Goal: Task Accomplishment & Management: Manage account settings

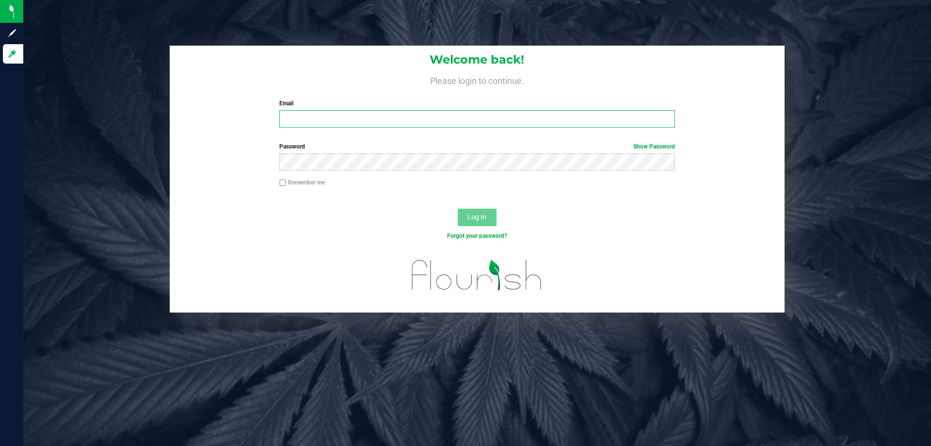
click at [343, 118] on input "Email" at bounding box center [476, 118] width 395 height 17
type input "[EMAIL_ADDRESS][DOMAIN_NAME]"
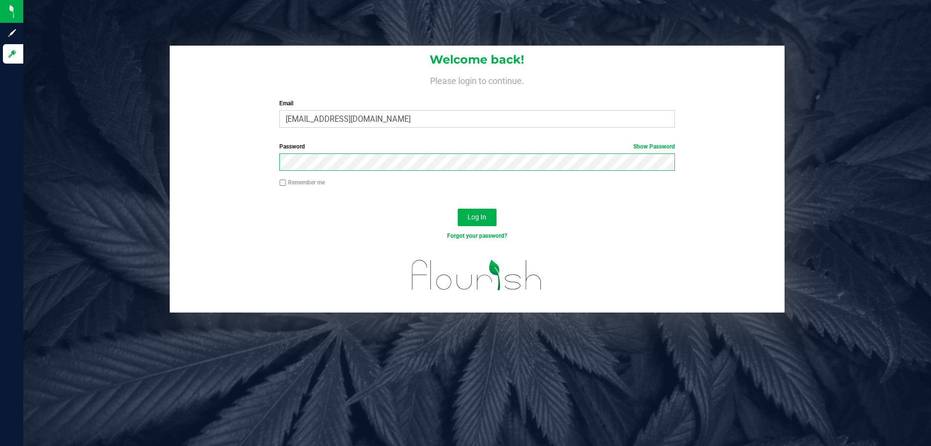
click at [458, 209] on button "Log In" at bounding box center [477, 217] width 39 height 17
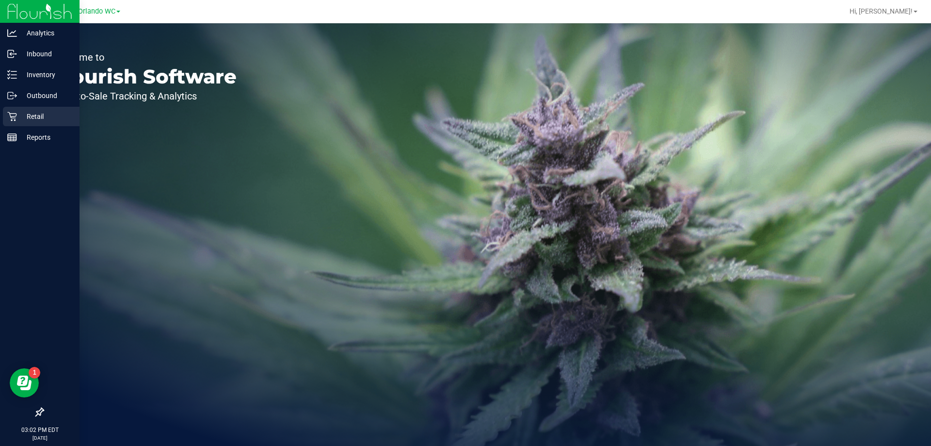
click at [4, 111] on div "Retail" at bounding box center [41, 116] width 77 height 19
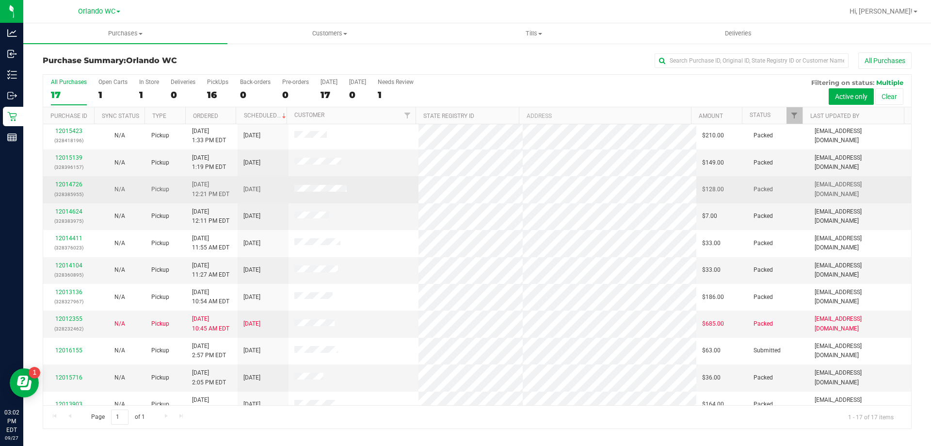
scroll to position [176, 0]
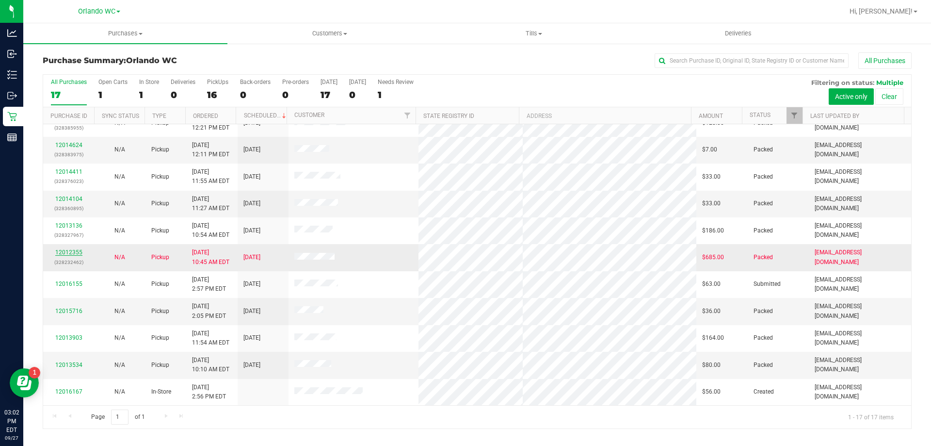
click at [79, 251] on link "12012355" at bounding box center [68, 252] width 27 height 7
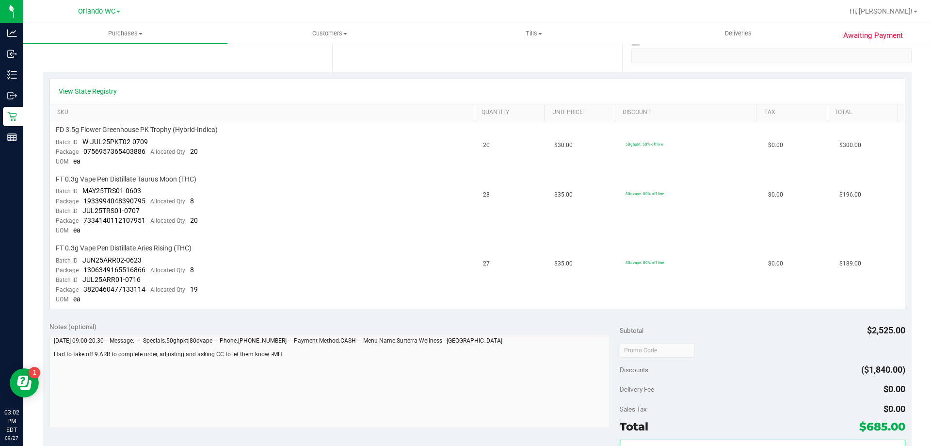
scroll to position [49, 0]
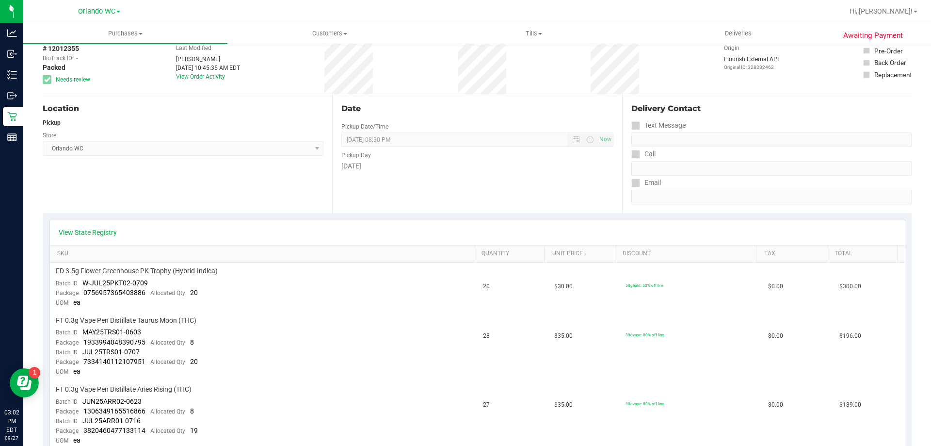
drag, startPoint x: 76, startPoint y: 213, endPoint x: 75, endPoint y: 226, distance: 12.2
click at [76, 215] on div "View State Registry SKU Quantity Unit Price Discount Tax Total FD 3.5g Flower G…" at bounding box center [477, 334] width 869 height 243
click at [75, 229] on link "View State Registry" at bounding box center [88, 233] width 58 height 10
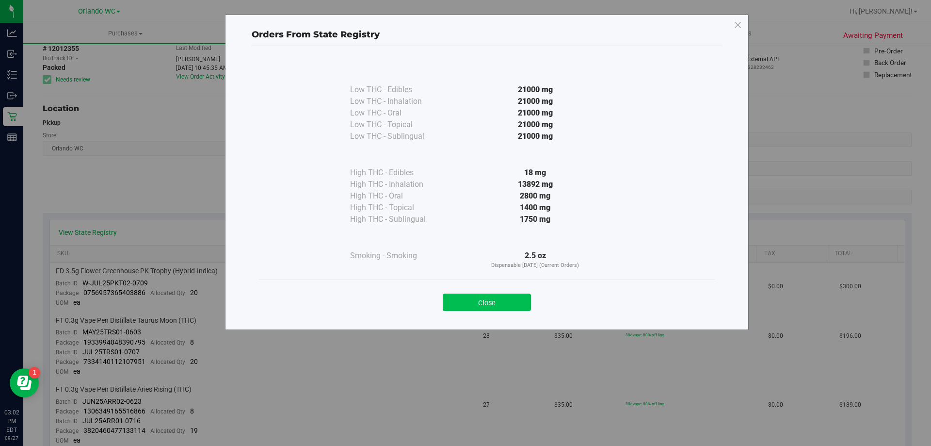
click at [511, 297] on button "Close" at bounding box center [487, 302] width 88 height 17
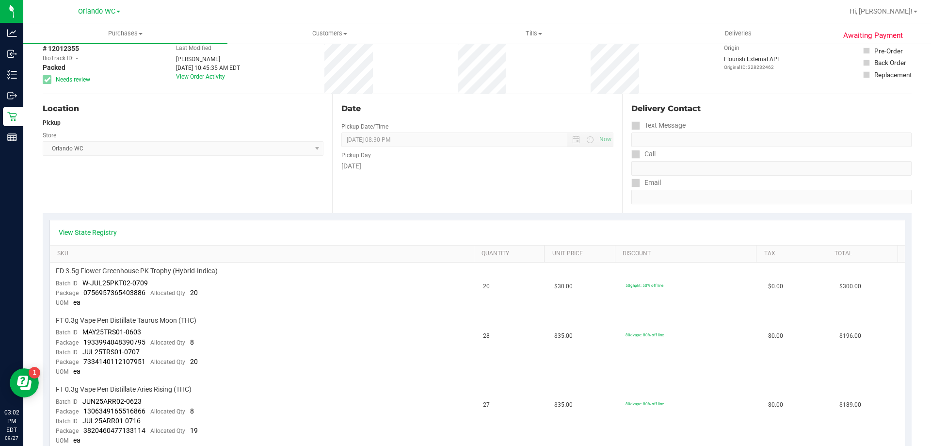
scroll to position [388, 0]
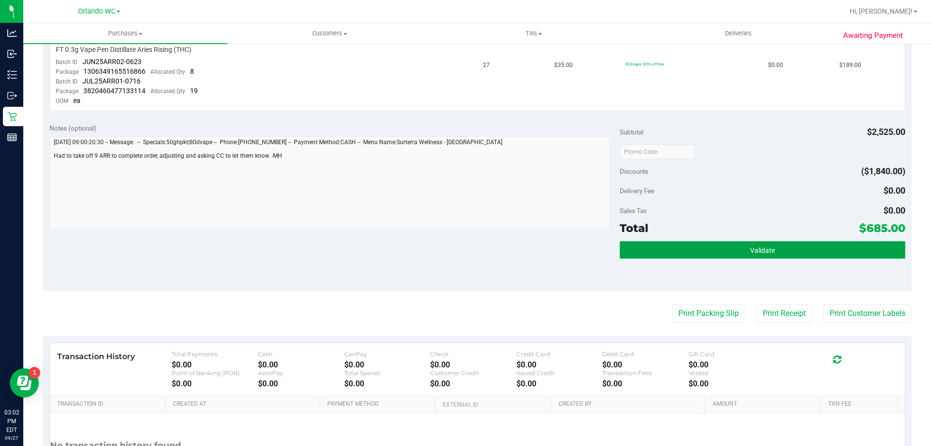
click at [778, 248] on button "Validate" at bounding box center [762, 249] width 285 height 17
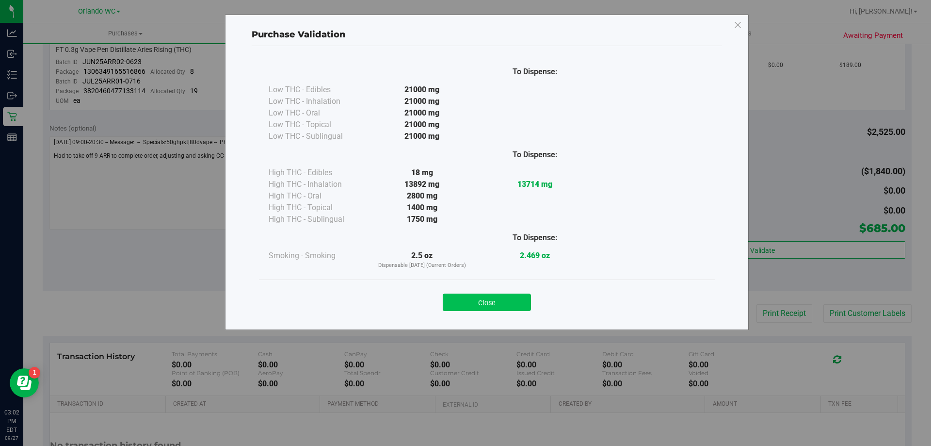
click at [471, 302] on button "Close" at bounding box center [487, 302] width 88 height 17
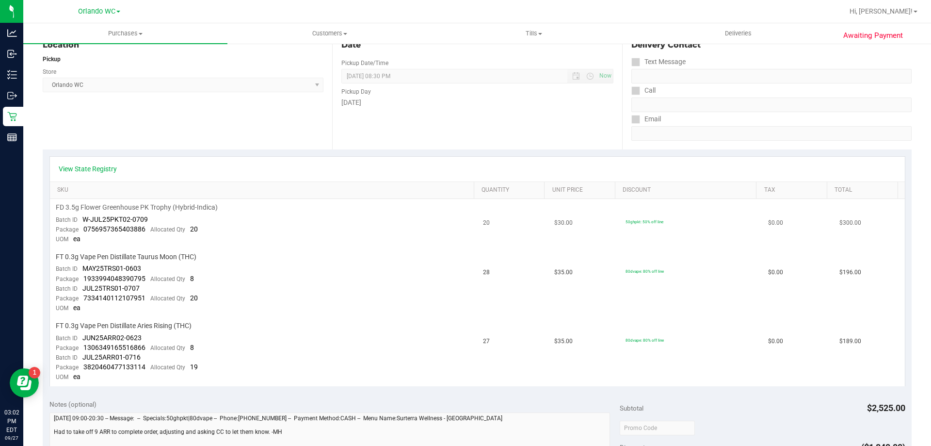
scroll to position [0, 0]
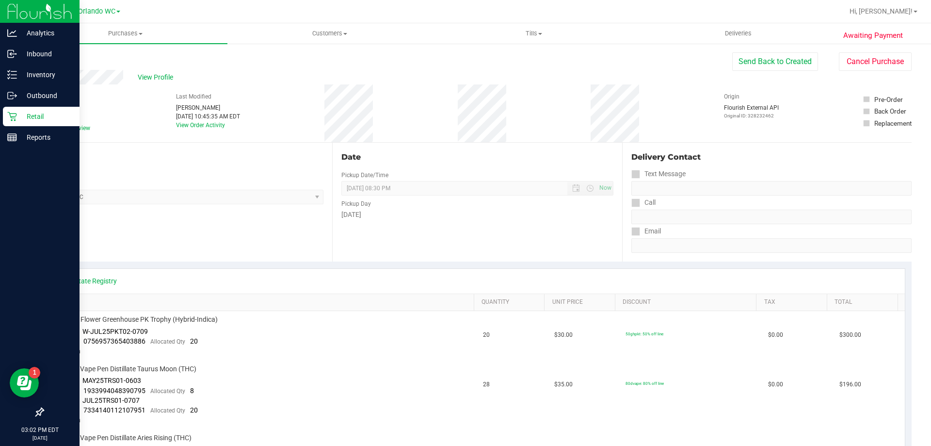
click at [54, 114] on p "Retail" at bounding box center [46, 117] width 58 height 12
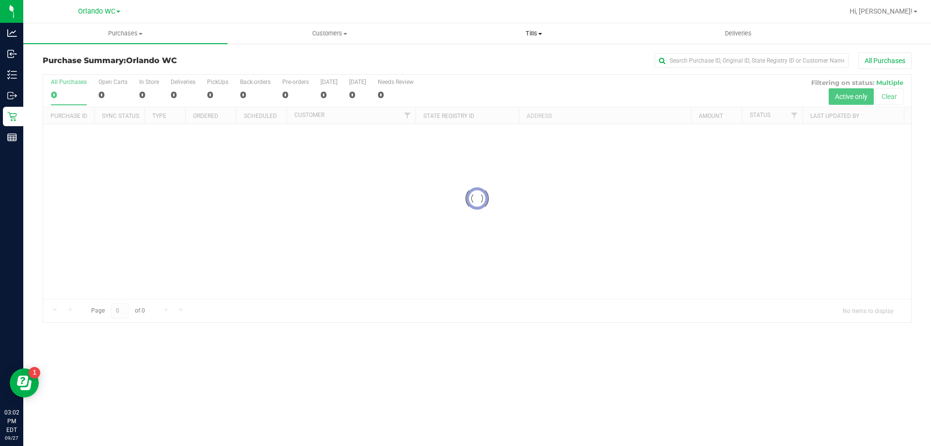
click at [523, 33] on span "Tills" at bounding box center [533, 33] width 203 height 9
click at [489, 54] on span "Manage tills" at bounding box center [464, 58] width 65 height 8
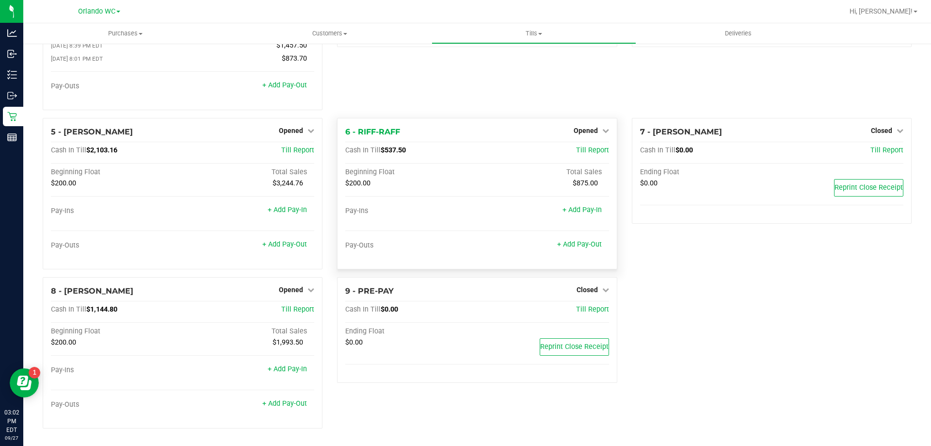
scroll to position [114, 0]
click at [285, 404] on link "+ Add Pay-Out" at bounding box center [284, 403] width 45 height 8
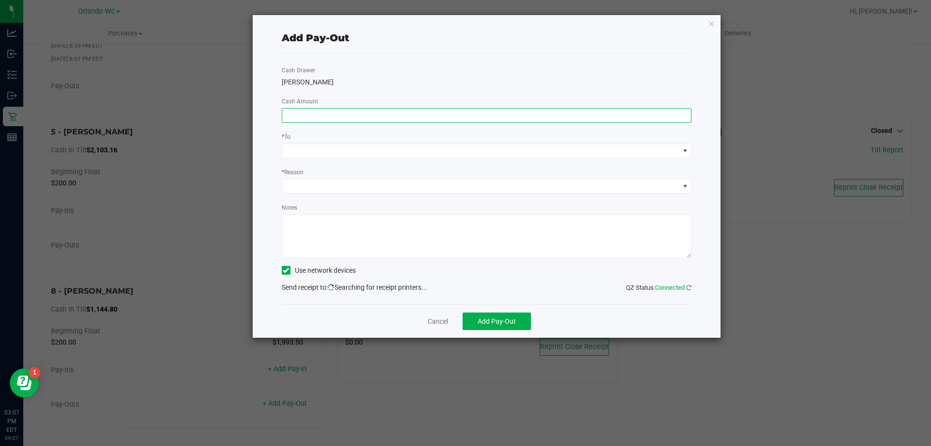
click at [325, 117] on input at bounding box center [486, 116] width 409 height 14
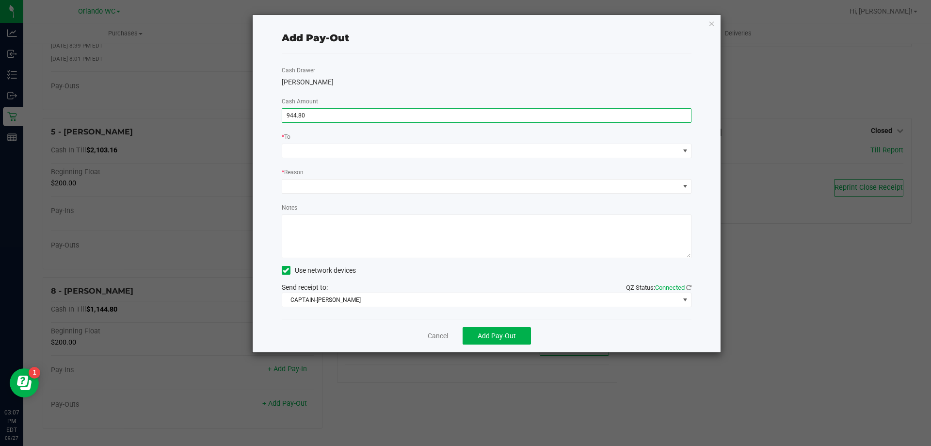
type input "$944.80"
click at [385, 143] on div "* To" at bounding box center [487, 137] width 410 height 12
click at [327, 158] on div "Cash Drawer TYWIN-LANNISTER Cash Amount $944.80 * To * Reason Notes Use network…" at bounding box center [487, 185] width 410 height 265
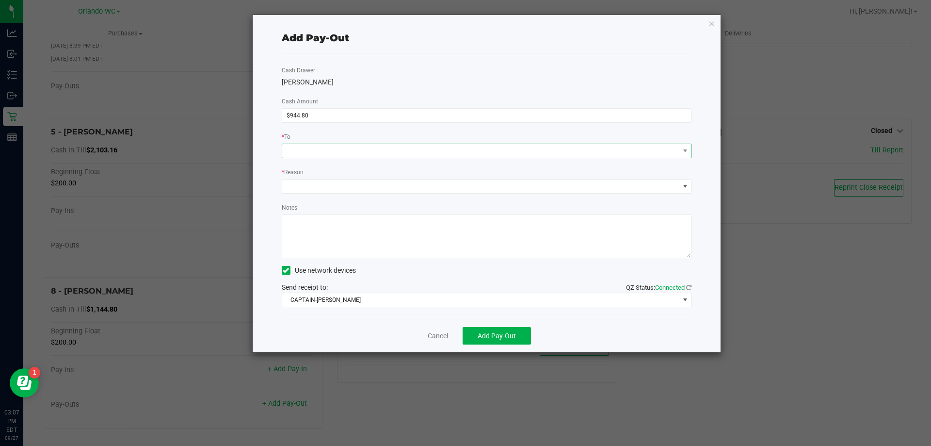
click at [328, 146] on span at bounding box center [480, 151] width 397 height 14
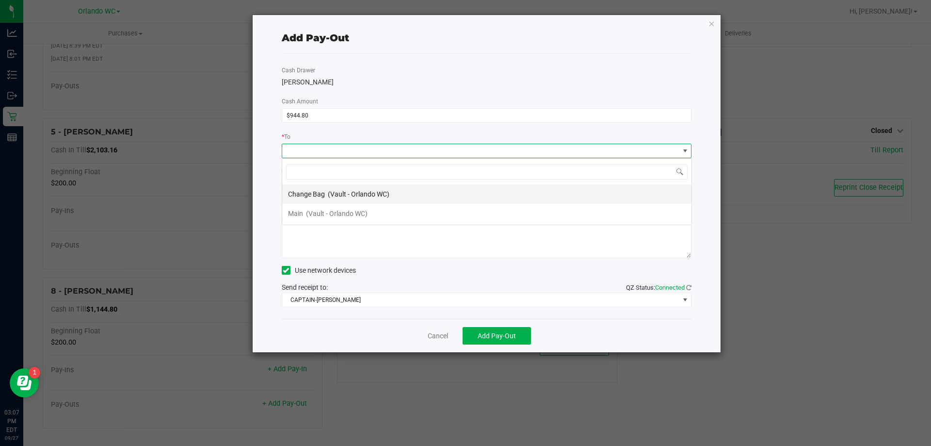
scroll to position [15, 410]
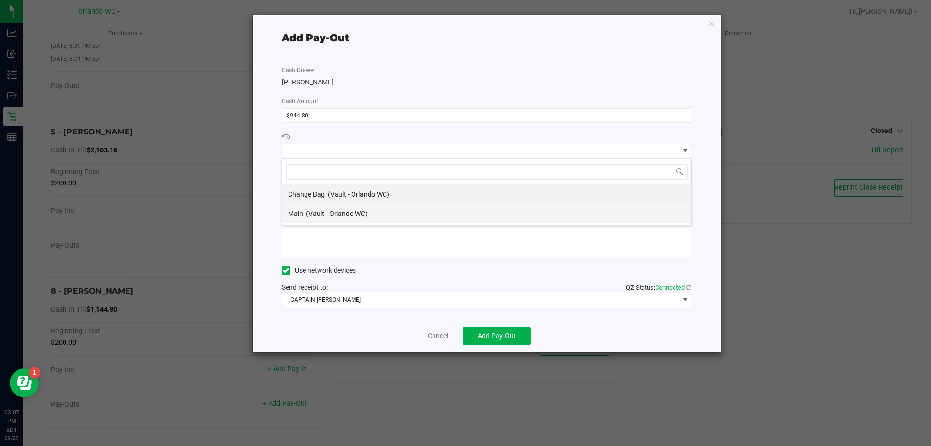
click at [318, 213] on span "(Vault - Orlando WC)" at bounding box center [337, 214] width 62 height 8
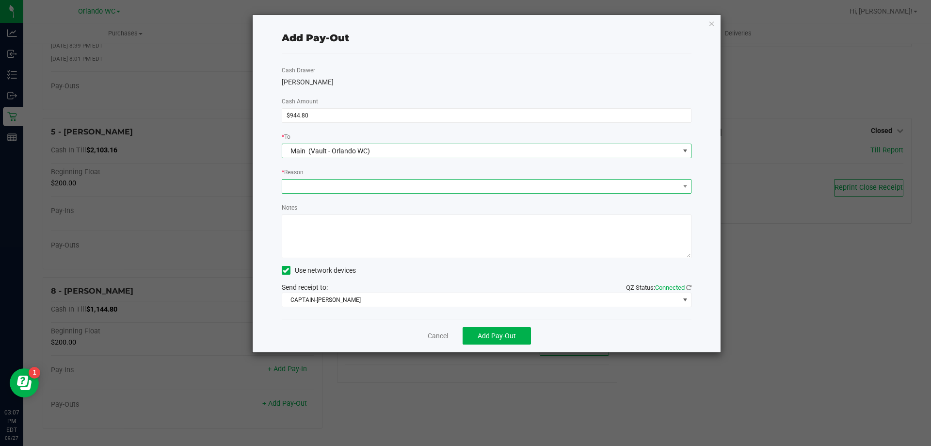
click at [323, 192] on span at bounding box center [480, 186] width 397 height 14
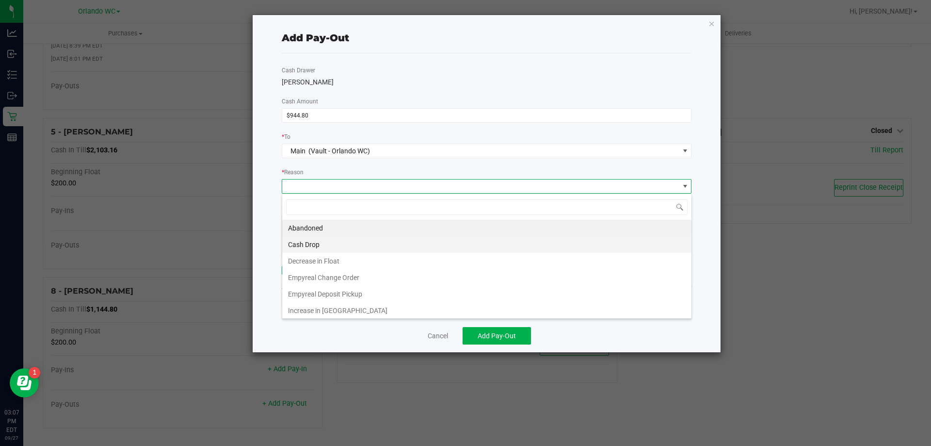
click at [306, 242] on li "Cash Drop" at bounding box center [486, 244] width 409 height 16
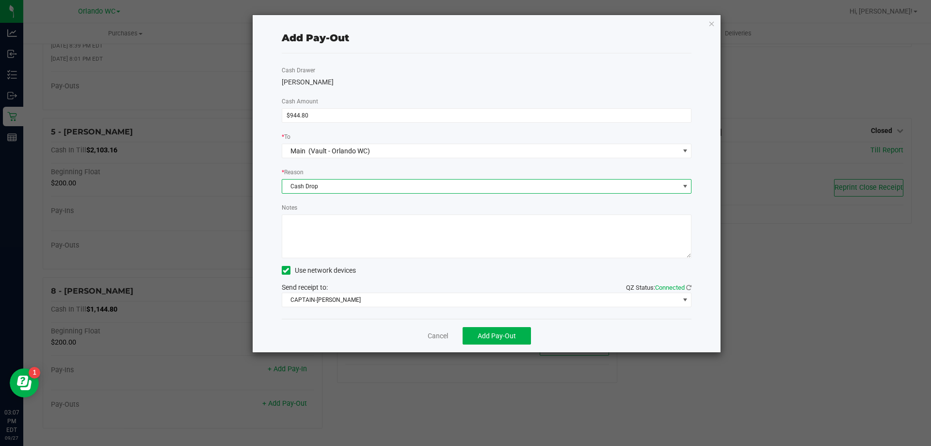
click at [346, 228] on textarea "Notes" at bounding box center [487, 236] width 410 height 44
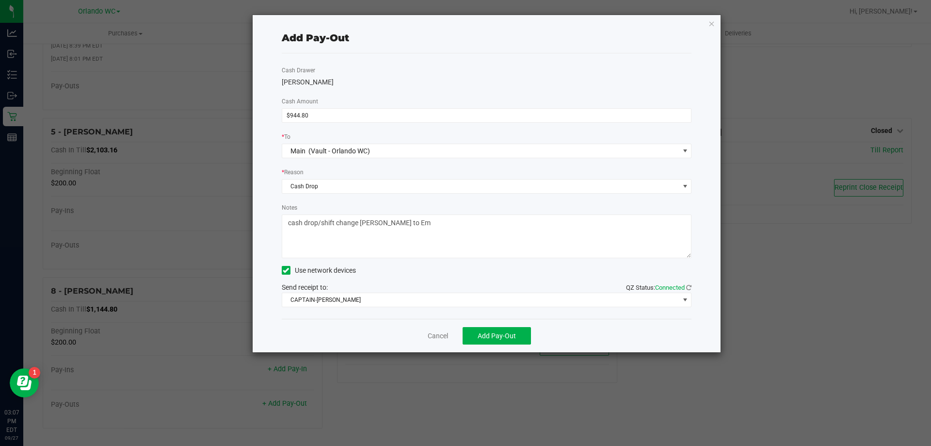
type textarea "cash drop/shift change Malcolm to Em"
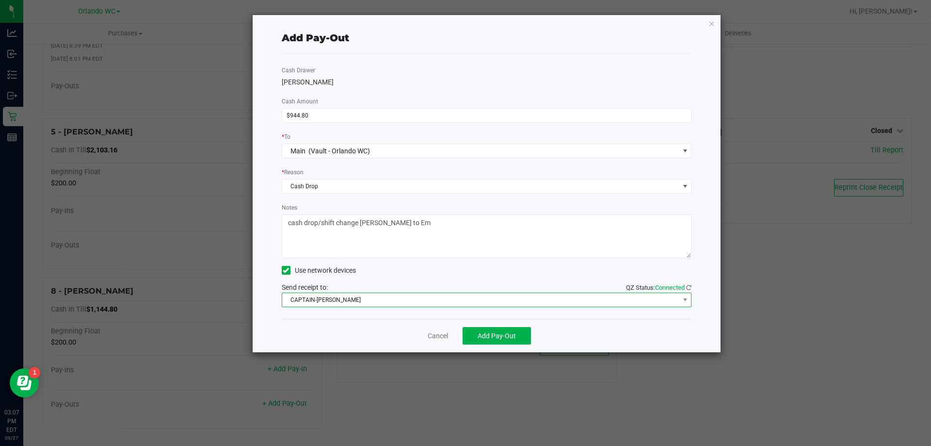
click at [418, 304] on span "CAPTAIN-KANGA" at bounding box center [480, 300] width 397 height 14
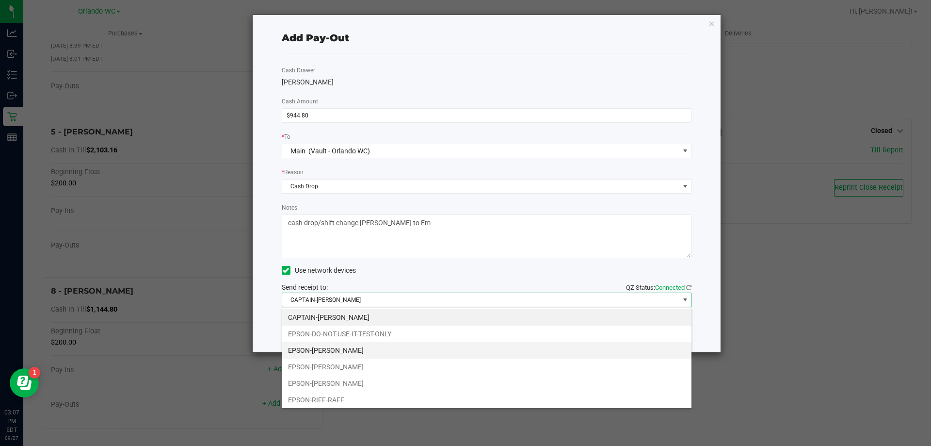
click at [375, 354] on li "EPSON-JASON-DERULO" at bounding box center [486, 350] width 409 height 16
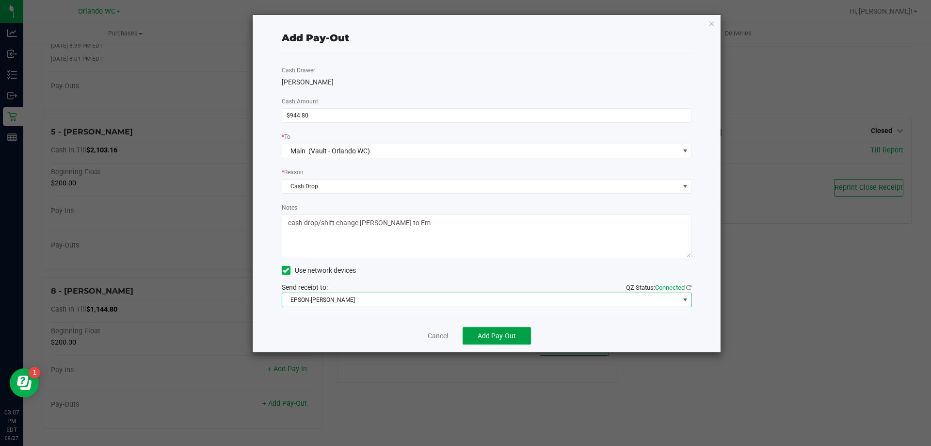
click at [504, 336] on span "Add Pay-Out" at bounding box center [497, 336] width 38 height 8
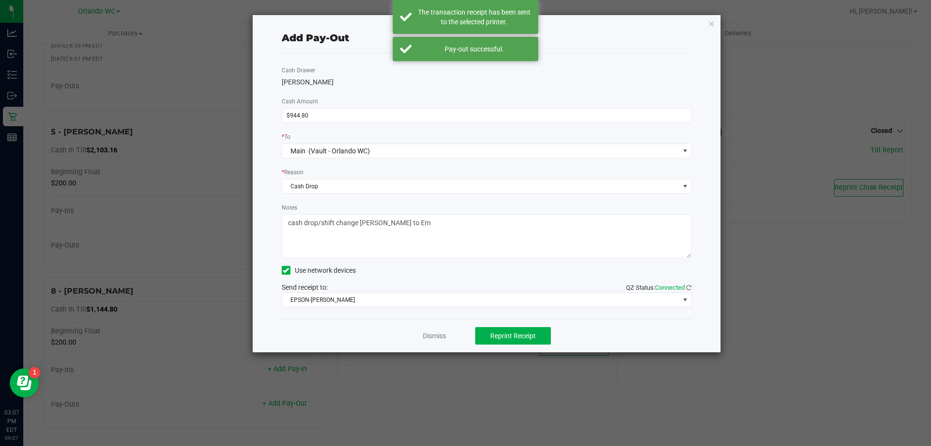
click at [428, 319] on div "Dismiss Reprint Receipt" at bounding box center [487, 335] width 410 height 33
click at [433, 332] on link "Dismiss" at bounding box center [434, 336] width 23 height 10
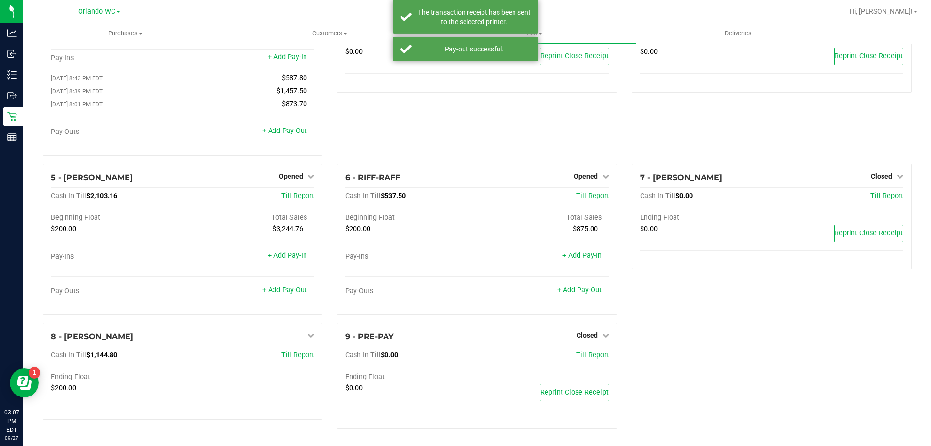
scroll to position [68, 0]
click at [725, 364] on div "1 - Vault - Orlando WC Count Vault Cash In Vault: $8,462.17 Main: $6,462.17 Cha…" at bounding box center [477, 211] width 884 height 450
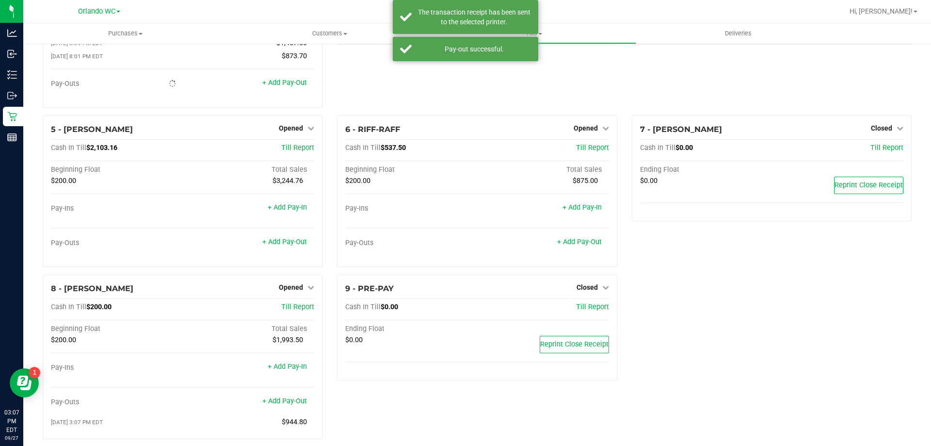
scroll to position [128, 0]
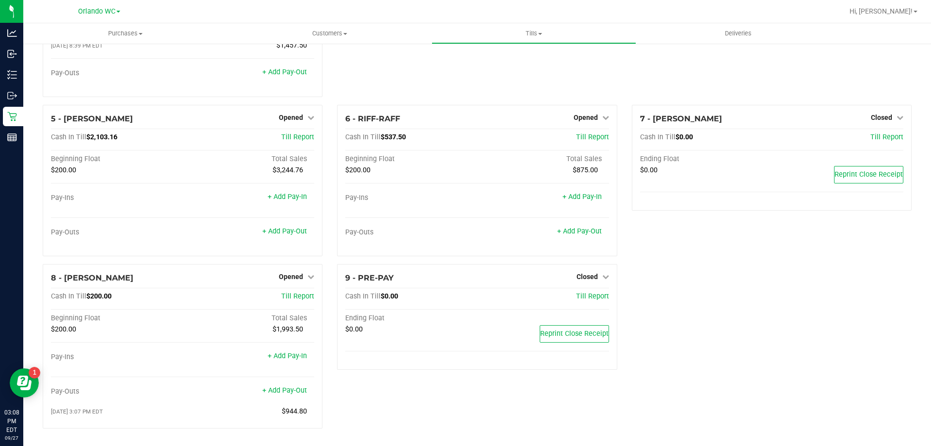
click at [437, 404] on div "9 - PRE-PAY Closed Open Till Cash In Till $0.00 Till Report Ending Float $0.00 …" at bounding box center [477, 350] width 294 height 172
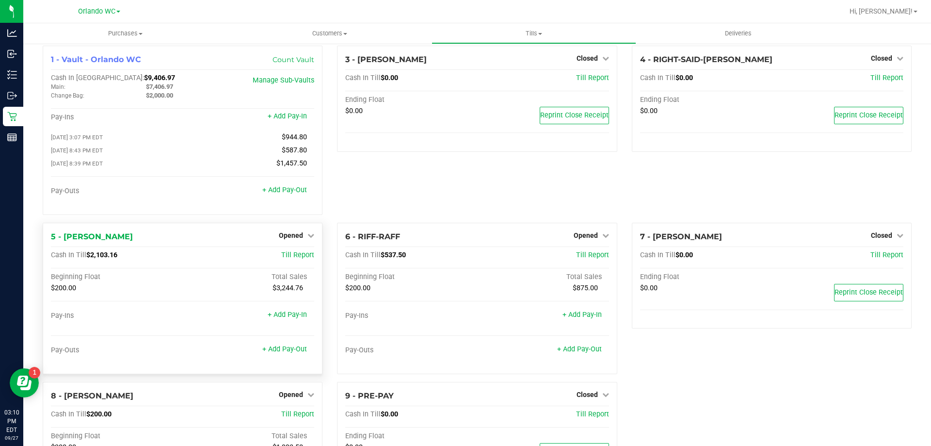
scroll to position [0, 0]
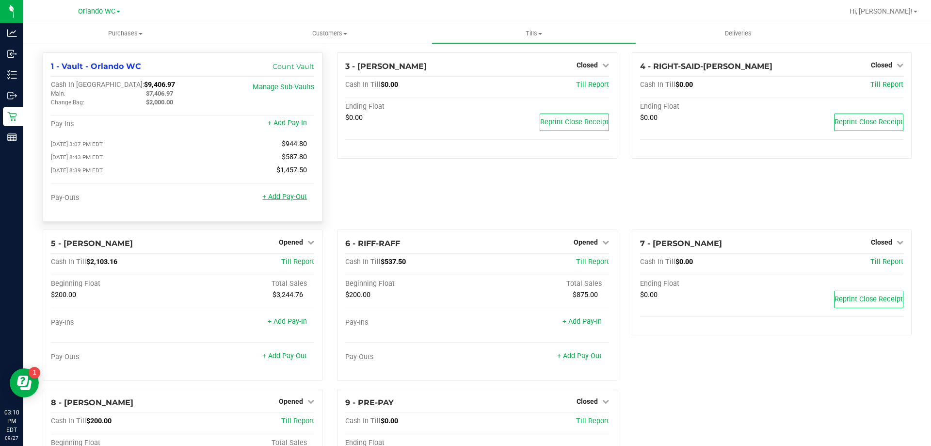
click at [292, 201] on link "+ Add Pay-Out" at bounding box center [284, 197] width 45 height 8
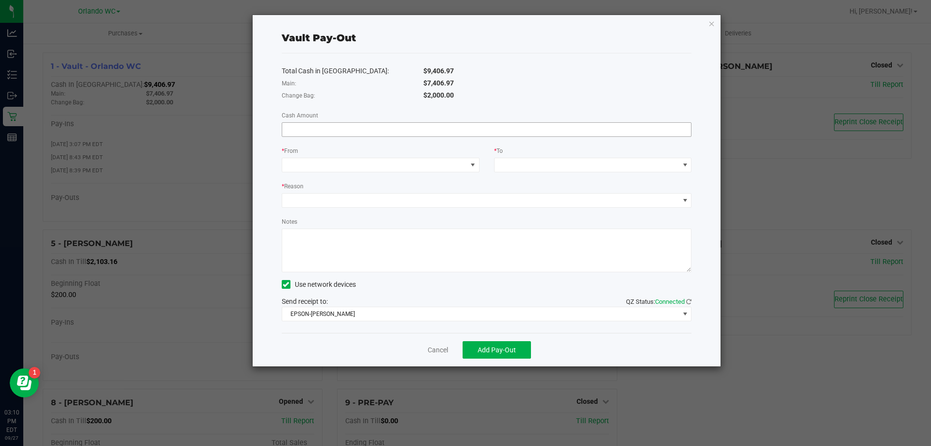
click at [324, 130] on input at bounding box center [486, 130] width 409 height 14
type input "$6,462.17"
click at [370, 165] on span at bounding box center [374, 165] width 185 height 14
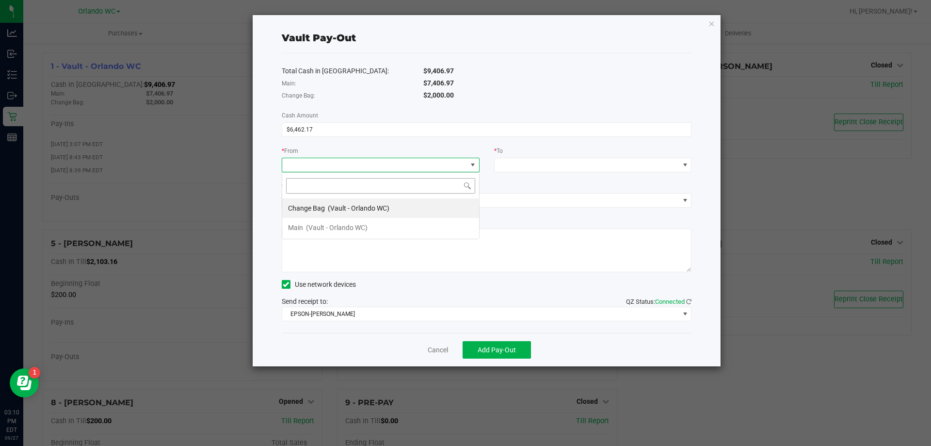
scroll to position [15, 198]
click at [328, 225] on span "(Vault - Orlando WC)" at bounding box center [337, 228] width 62 height 8
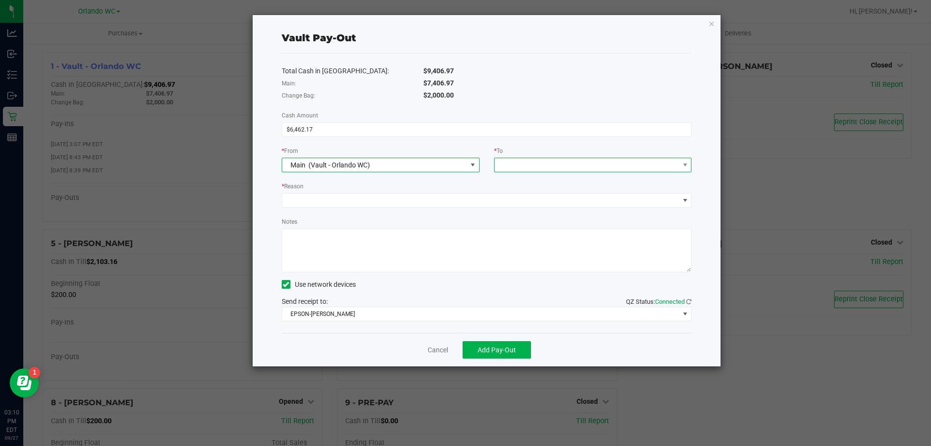
click at [541, 167] on span at bounding box center [587, 165] width 185 height 14
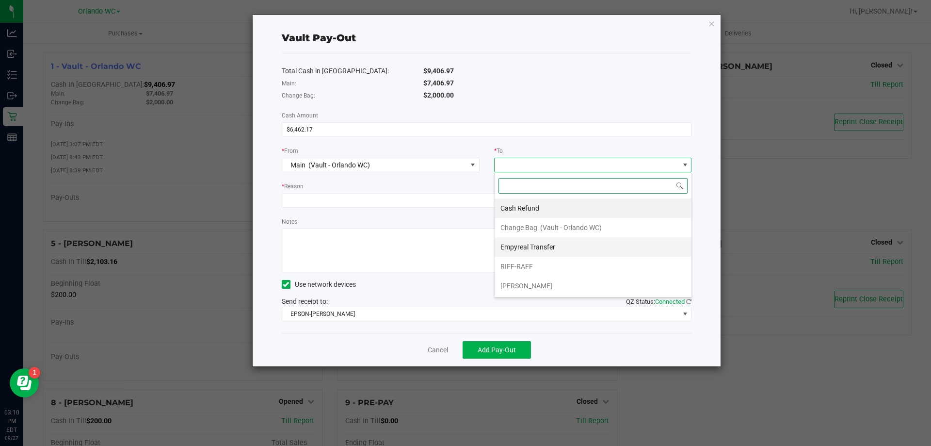
click at [519, 252] on div "Empyreal Transfer" at bounding box center [529, 246] width 56 height 17
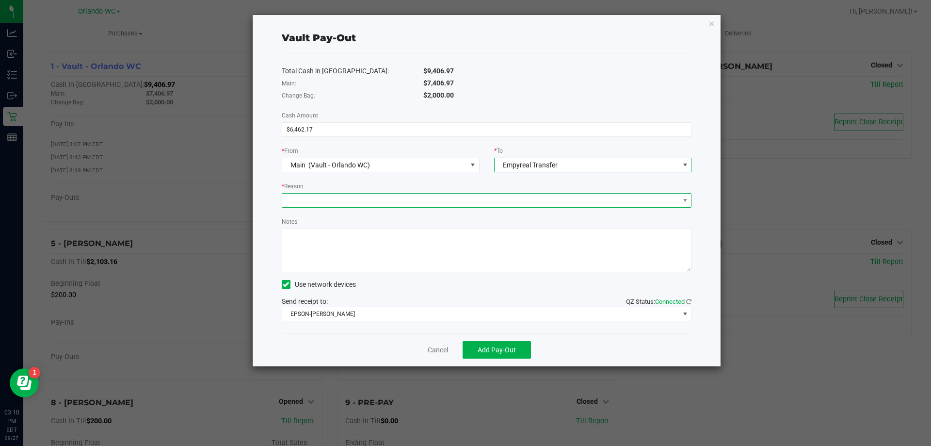
click at [377, 196] on span at bounding box center [480, 201] width 397 height 14
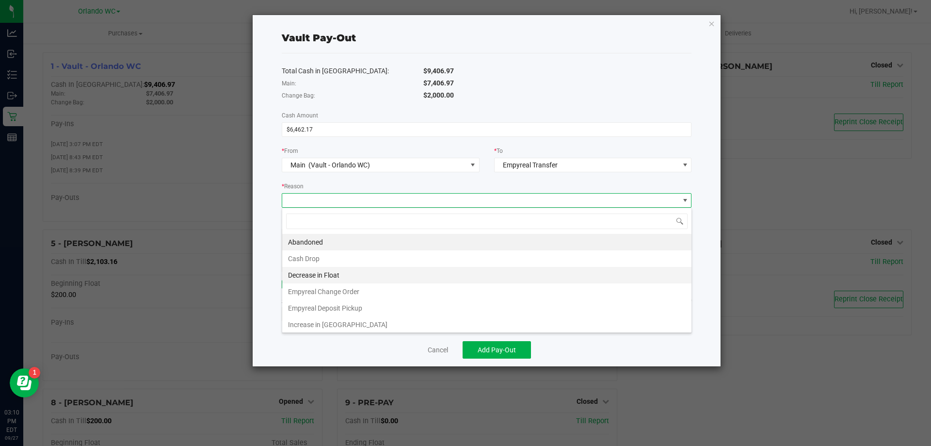
scroll to position [15, 410]
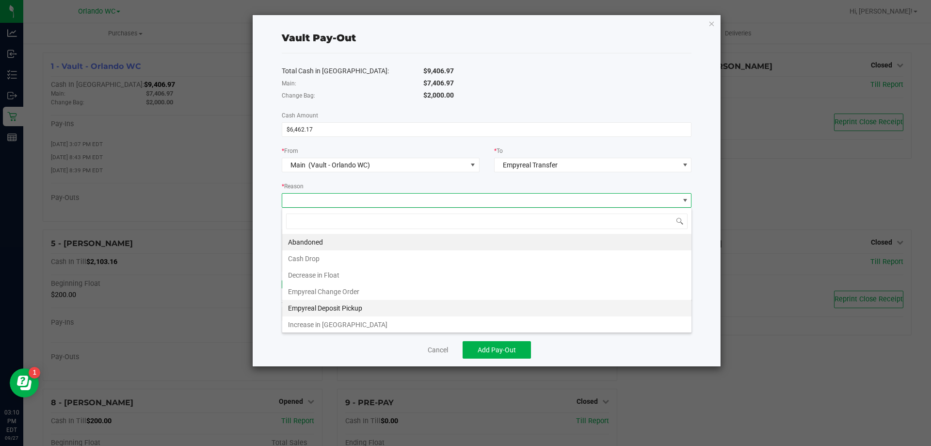
click at [341, 306] on li "Empyreal Deposit Pickup" at bounding box center [486, 308] width 409 height 16
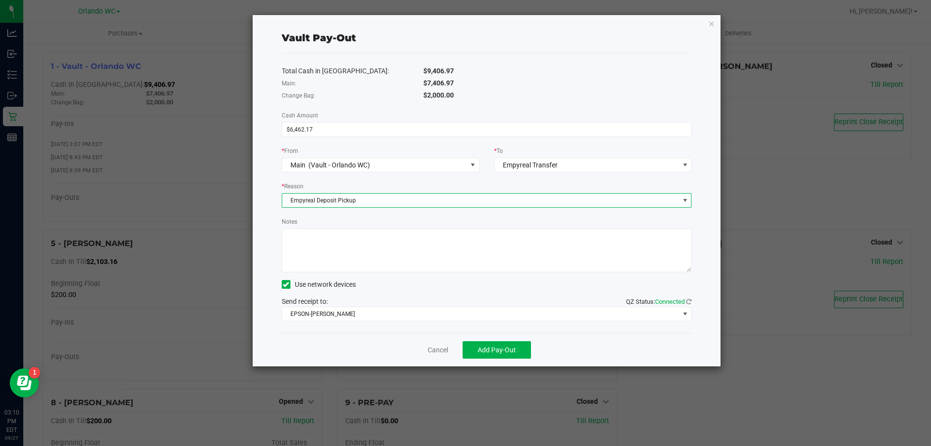
click at [341, 248] on textarea "Notes" at bounding box center [487, 250] width 410 height 44
type textarea "Empyreal pickup $6462.17"
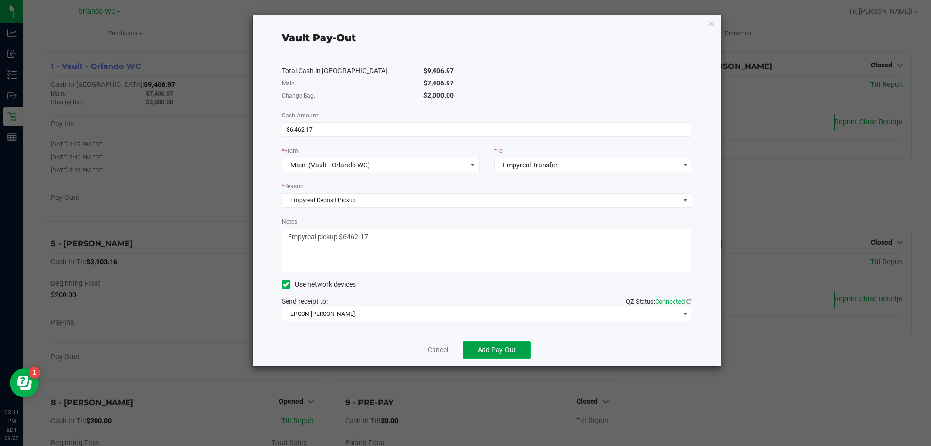
click at [474, 343] on button "Add Pay-Out" at bounding box center [497, 349] width 68 height 17
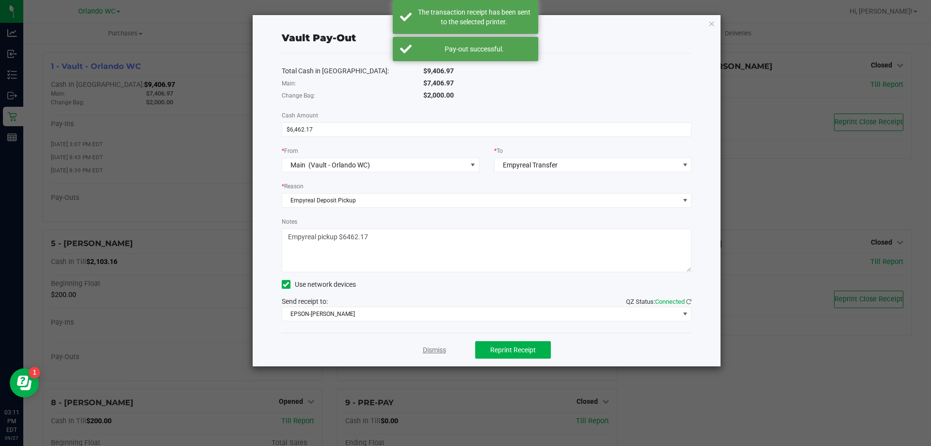
click at [436, 347] on link "Dismiss" at bounding box center [434, 350] width 23 height 10
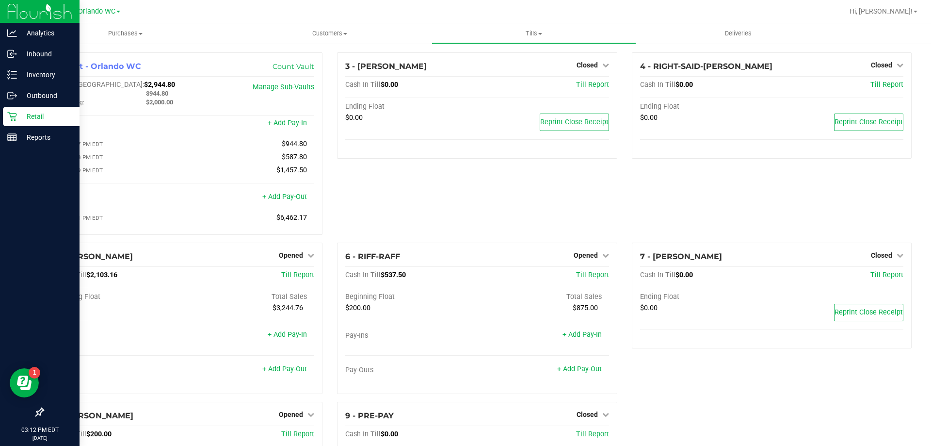
click at [19, 117] on p "Retail" at bounding box center [46, 117] width 58 height 12
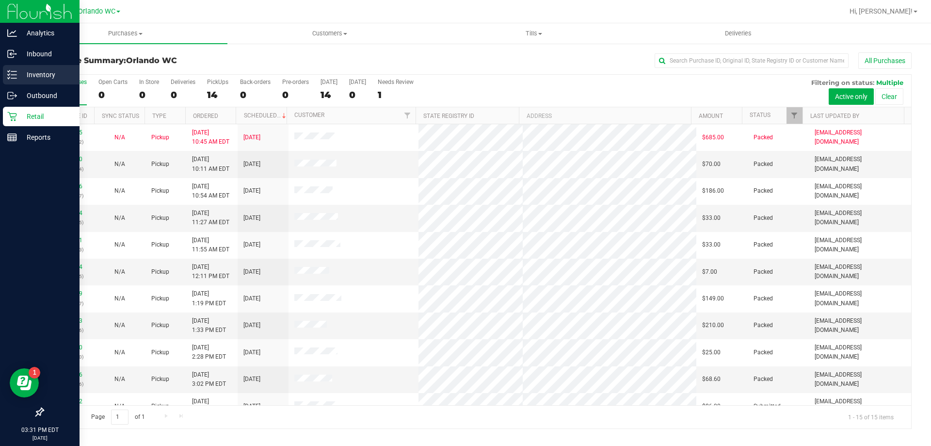
click at [8, 77] on icon at bounding box center [12, 75] width 10 height 10
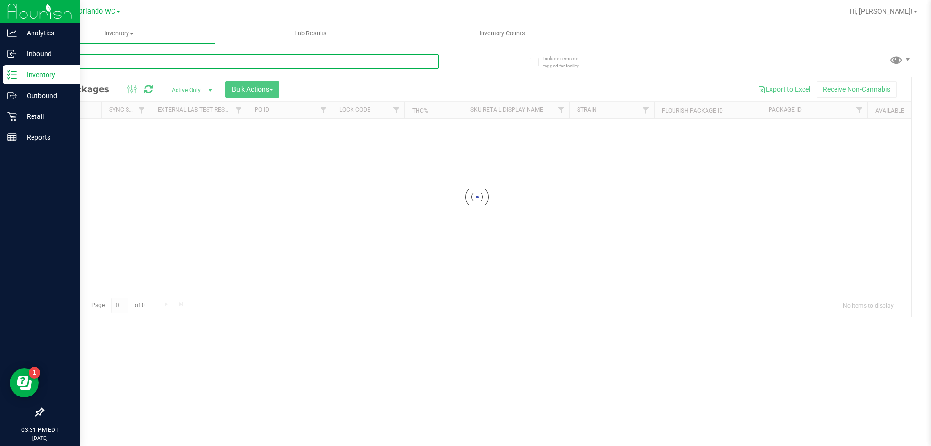
click at [304, 61] on input "text" at bounding box center [241, 61] width 396 height 15
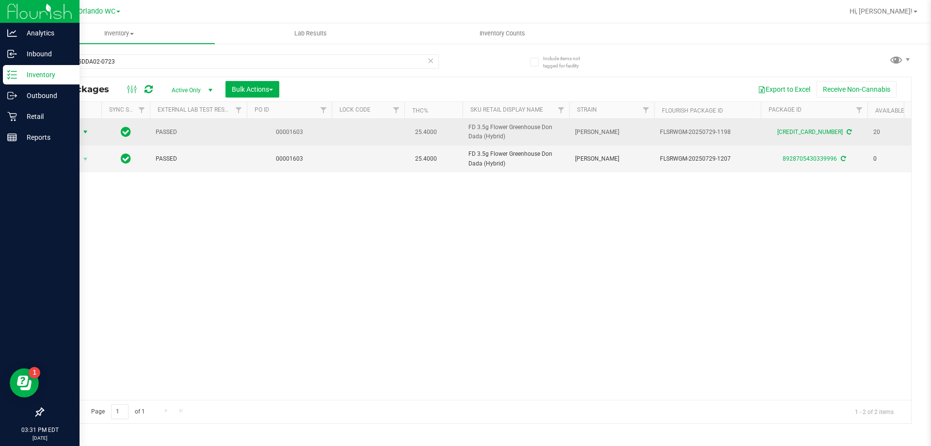
click at [65, 126] on span "Action" at bounding box center [66, 132] width 26 height 14
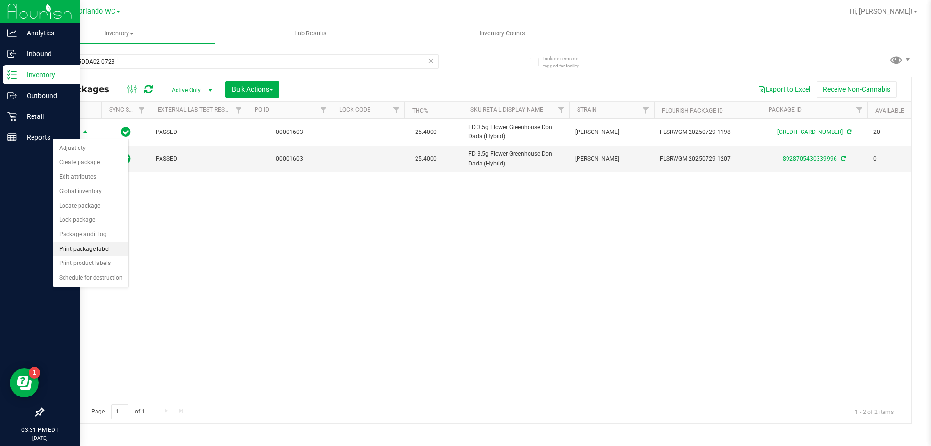
click at [91, 242] on li "Print package label" at bounding box center [90, 249] width 75 height 15
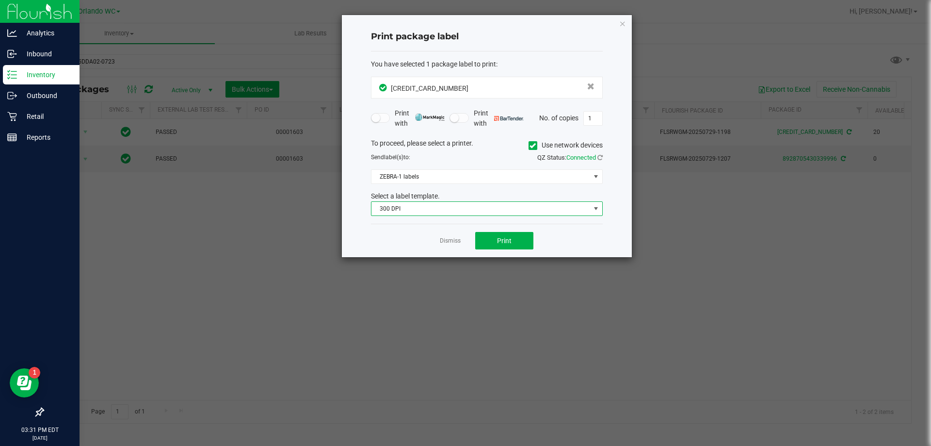
click at [465, 214] on span "300 DPI" at bounding box center [481, 209] width 219 height 14
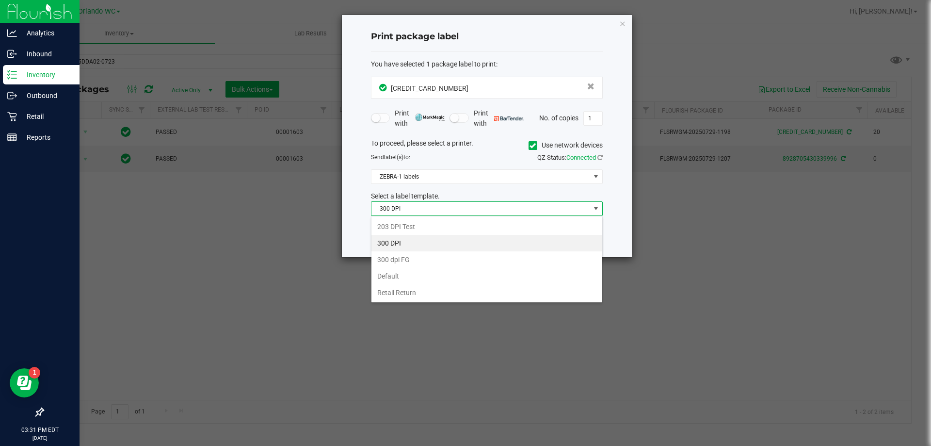
scroll to position [15, 232]
click at [431, 221] on li "203 DPI Test" at bounding box center [487, 226] width 231 height 16
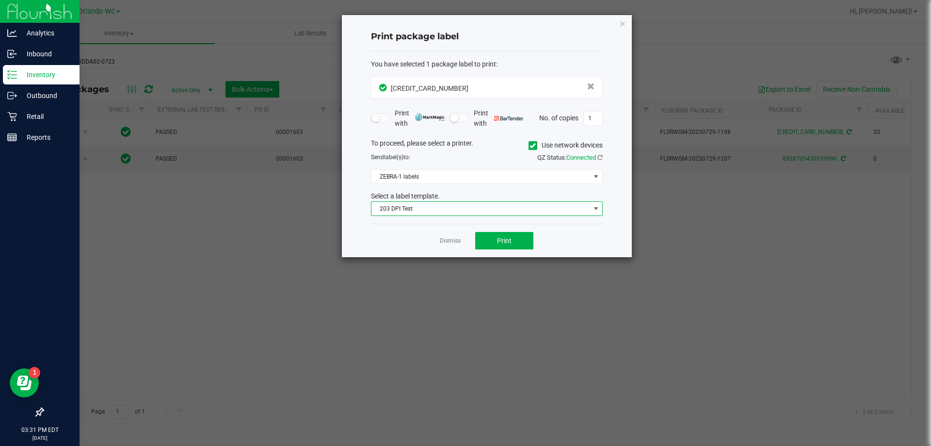
click at [470, 169] on div "To proceed, please select a printer. Use network devices Send label(s) to: QZ S…" at bounding box center [487, 177] width 232 height 78
click at [443, 179] on span "ZEBRA-1 labels" at bounding box center [481, 177] width 219 height 14
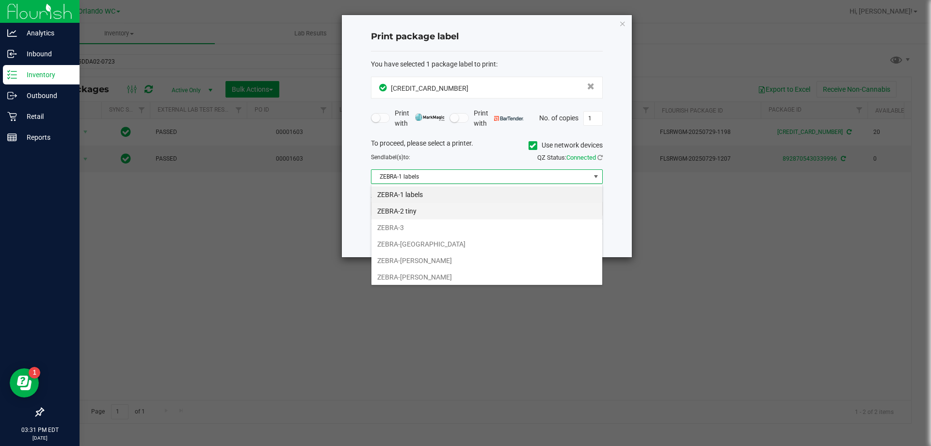
click at [425, 204] on li "ZEBRA-2 tiny" at bounding box center [487, 211] width 231 height 16
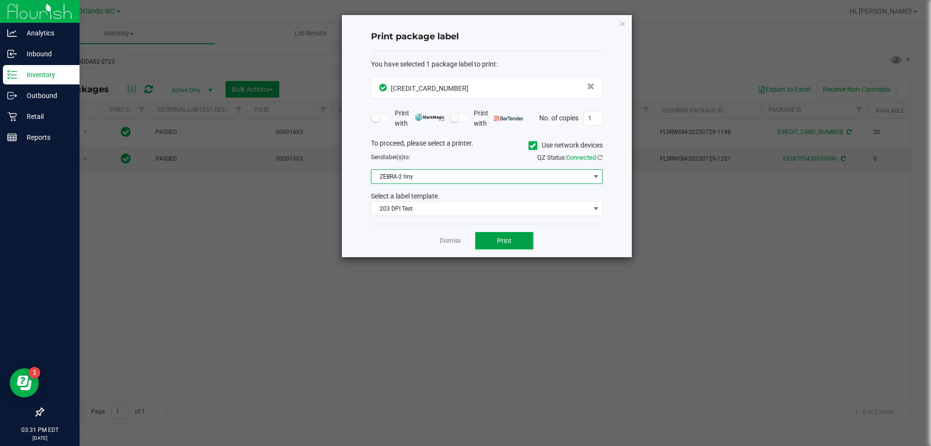
click at [486, 243] on button "Print" at bounding box center [504, 240] width 58 height 17
click at [455, 240] on link "Dismiss" at bounding box center [450, 241] width 21 height 8
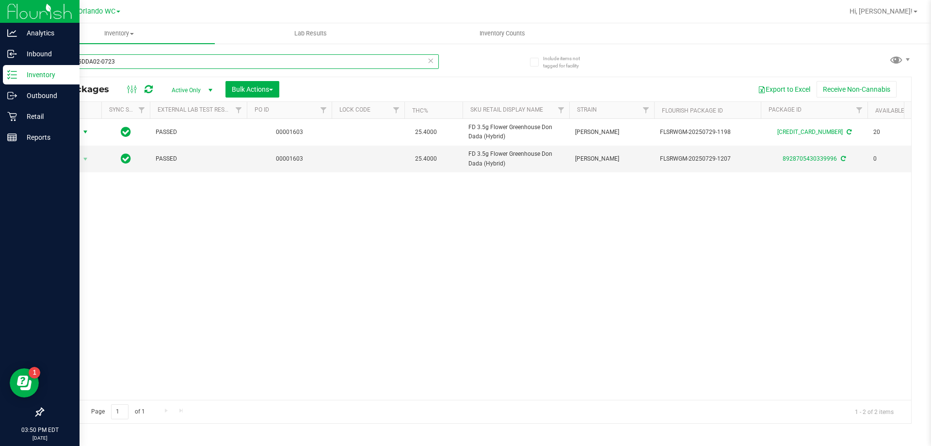
click at [151, 67] on input "W-JUL25DDA02-0723" at bounding box center [241, 61] width 396 height 15
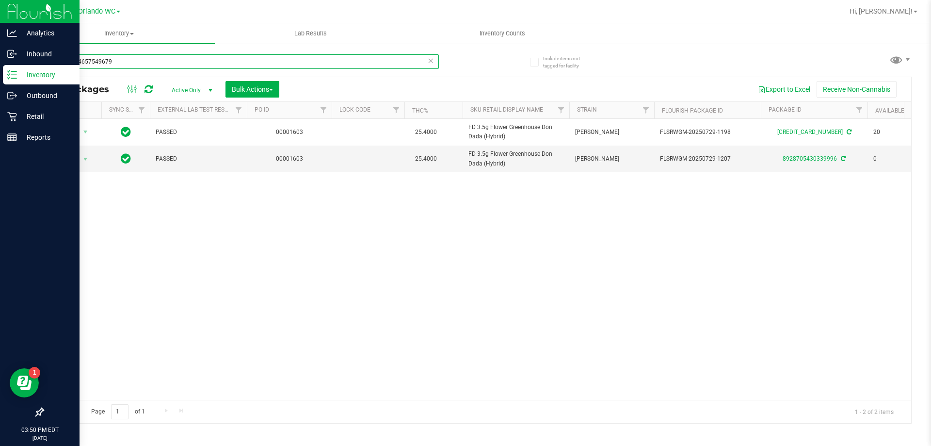
type input "1145984657549679"
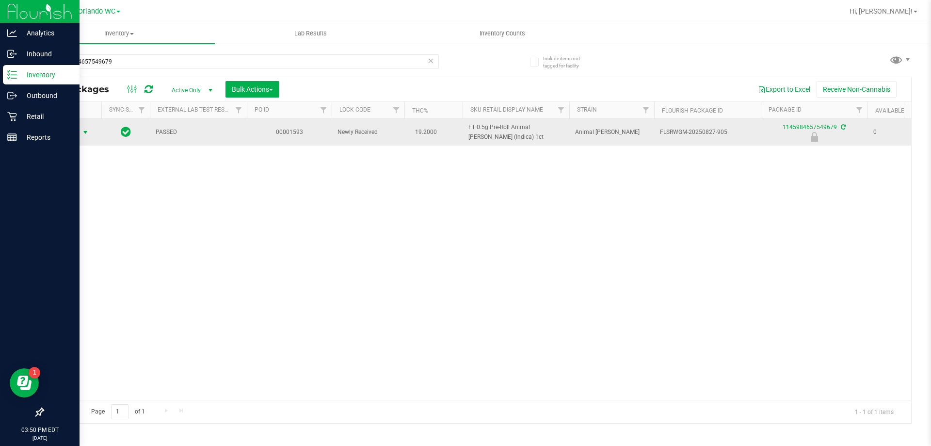
click at [85, 133] on span "select" at bounding box center [86, 133] width 8 height 8
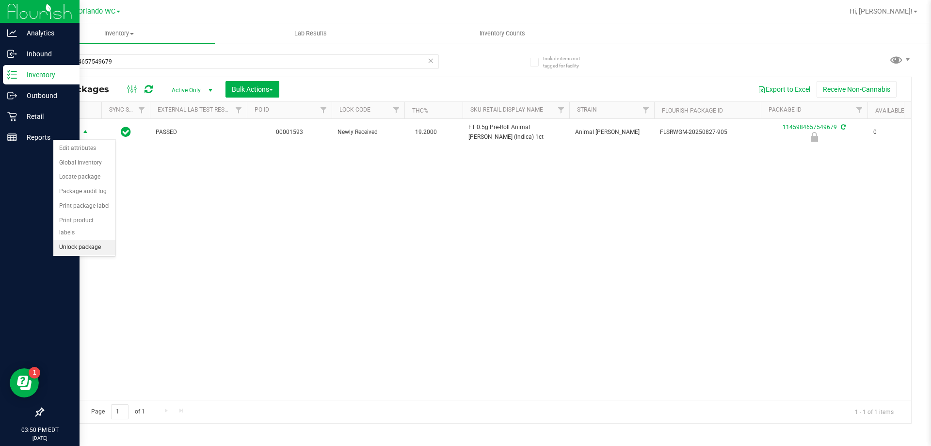
click at [89, 240] on li "Unlock package" at bounding box center [84, 247] width 62 height 15
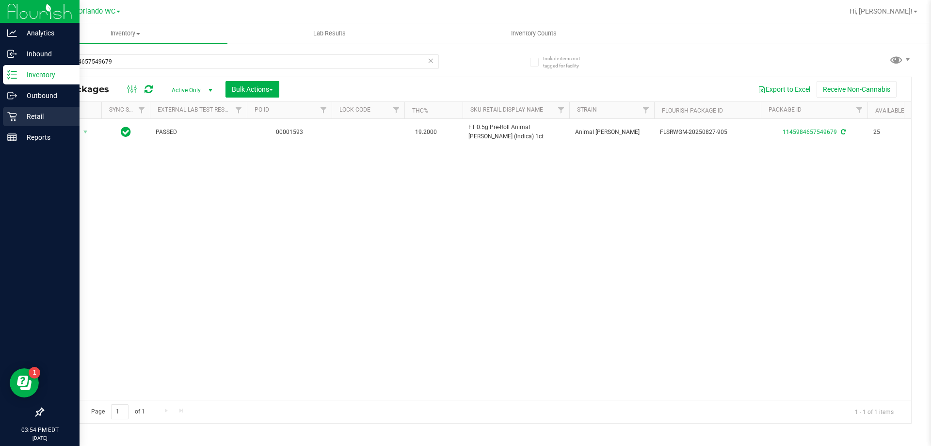
click at [8, 115] on icon at bounding box center [12, 117] width 10 height 10
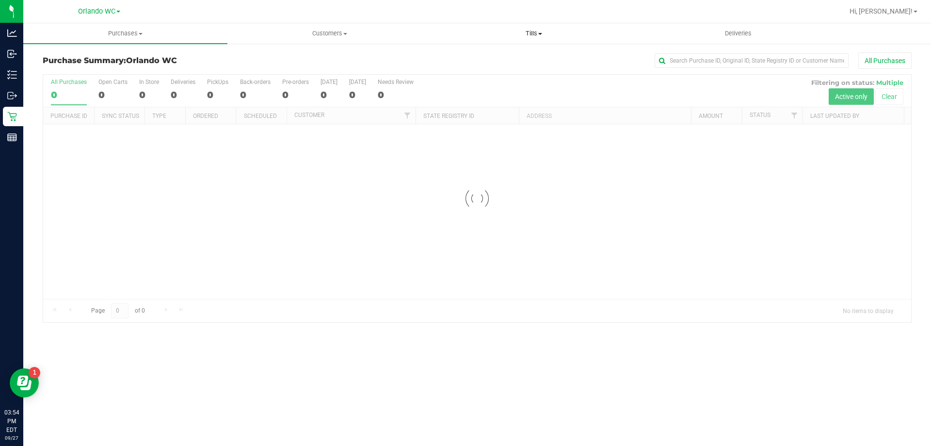
click at [561, 31] on span "Tills" at bounding box center [533, 33] width 203 height 9
click at [503, 62] on li "Manage tills" at bounding box center [534, 59] width 204 height 12
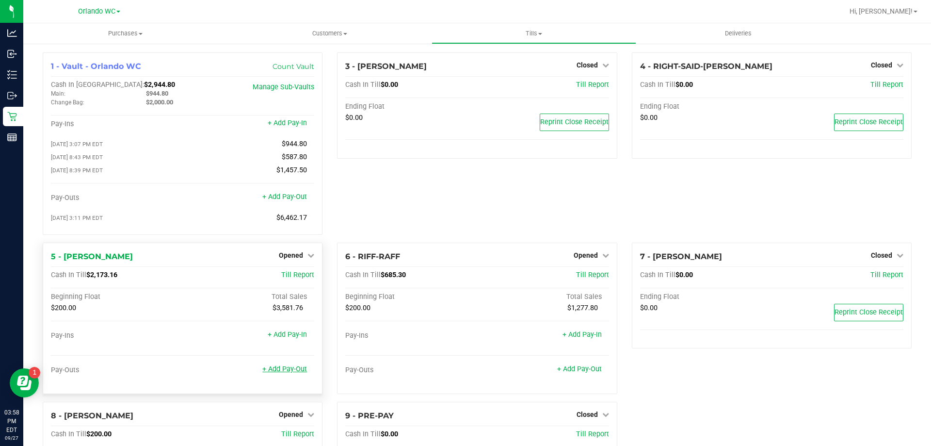
click at [295, 373] on link "+ Add Pay-Out" at bounding box center [284, 369] width 45 height 8
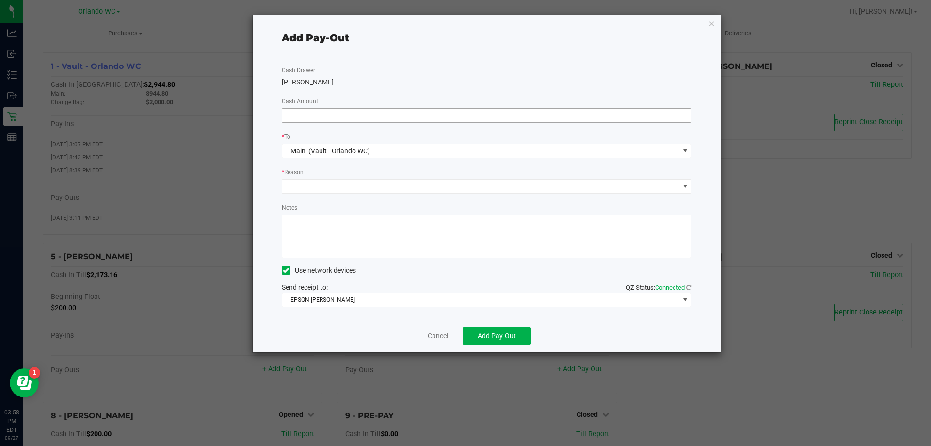
click at [339, 112] on input at bounding box center [486, 116] width 409 height 14
type input "$1,973.16"
click at [347, 180] on span at bounding box center [480, 186] width 397 height 14
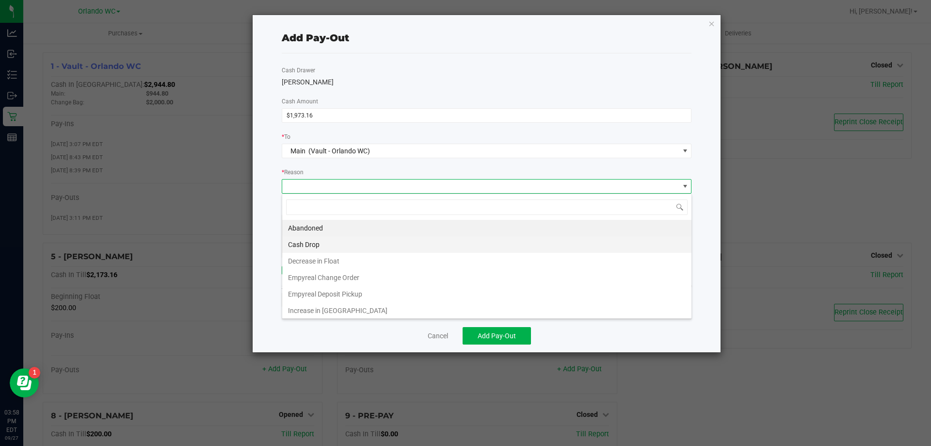
scroll to position [15, 410]
click at [339, 247] on li "Cash Drop" at bounding box center [486, 244] width 409 height 16
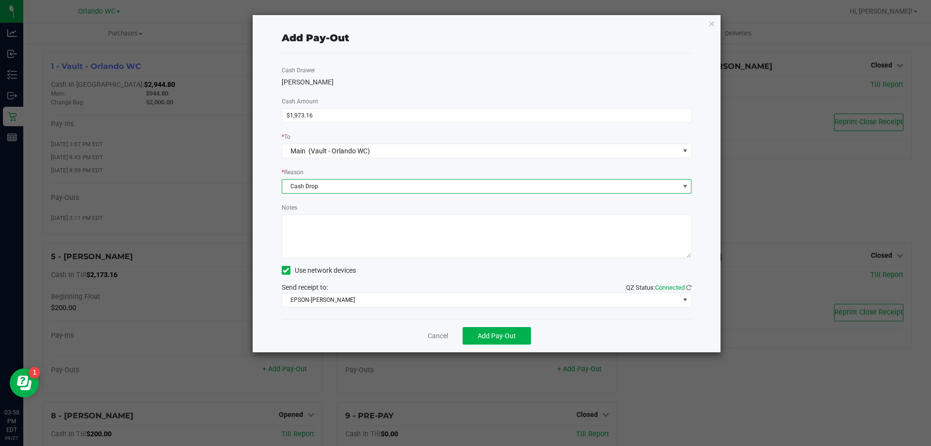
click at [342, 228] on textarea "Notes" at bounding box center [487, 236] width 410 height 44
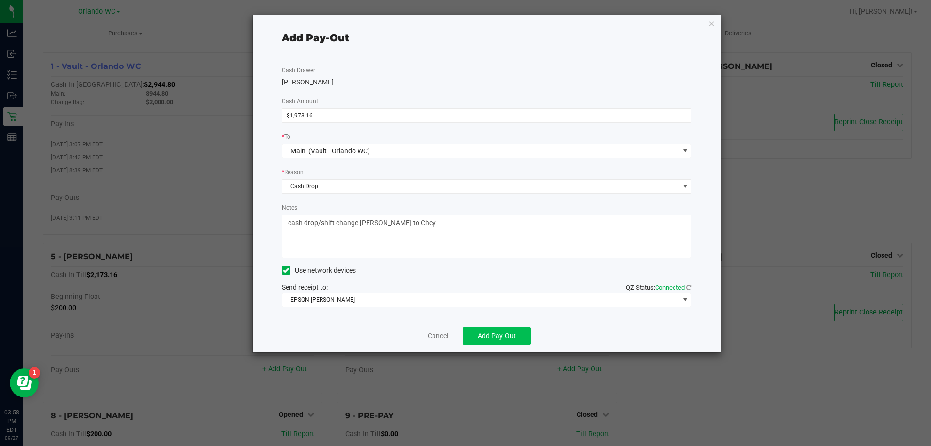
type textarea "cash drop/shift change Kurt to Chey"
click at [497, 332] on span "Add Pay-Out" at bounding box center [497, 336] width 38 height 8
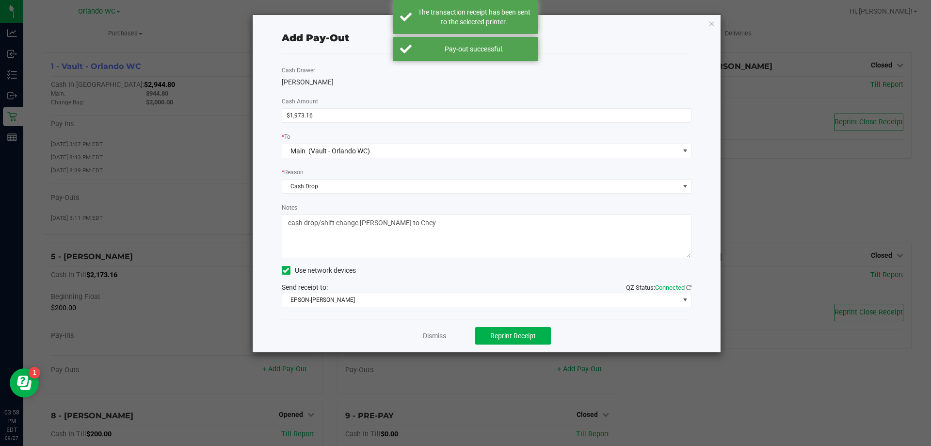
click at [444, 339] on link "Dismiss" at bounding box center [434, 336] width 23 height 10
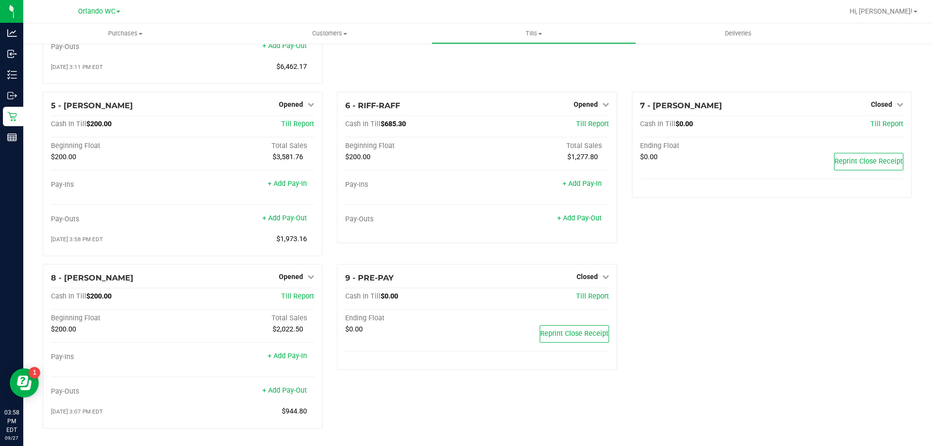
scroll to position [58, 0]
